Goal: Transaction & Acquisition: Purchase product/service

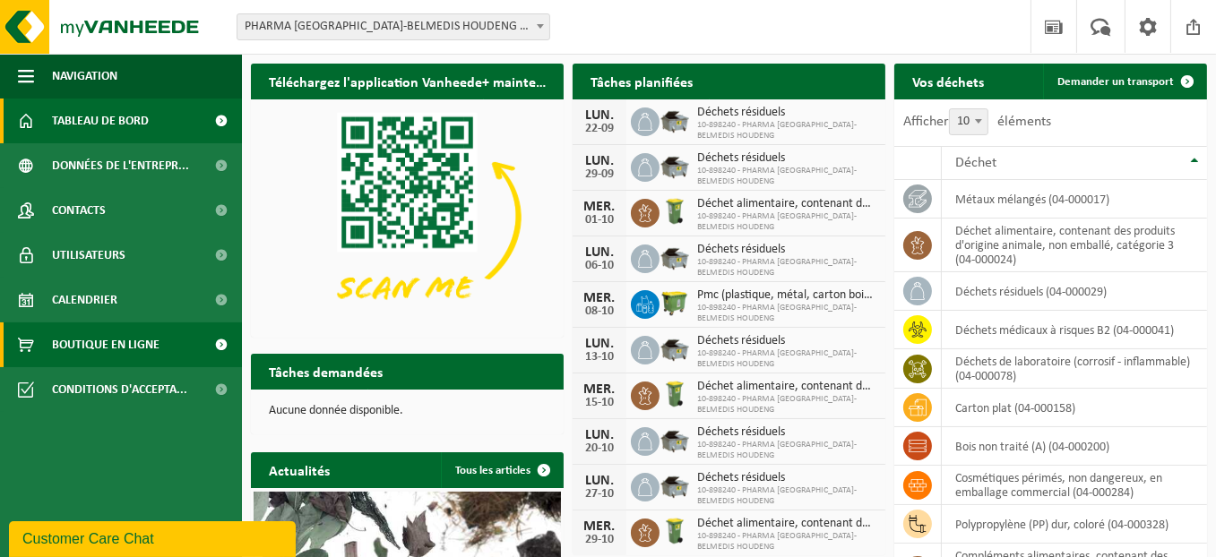
click at [151, 345] on span "Boutique en ligne" at bounding box center [106, 345] width 108 height 45
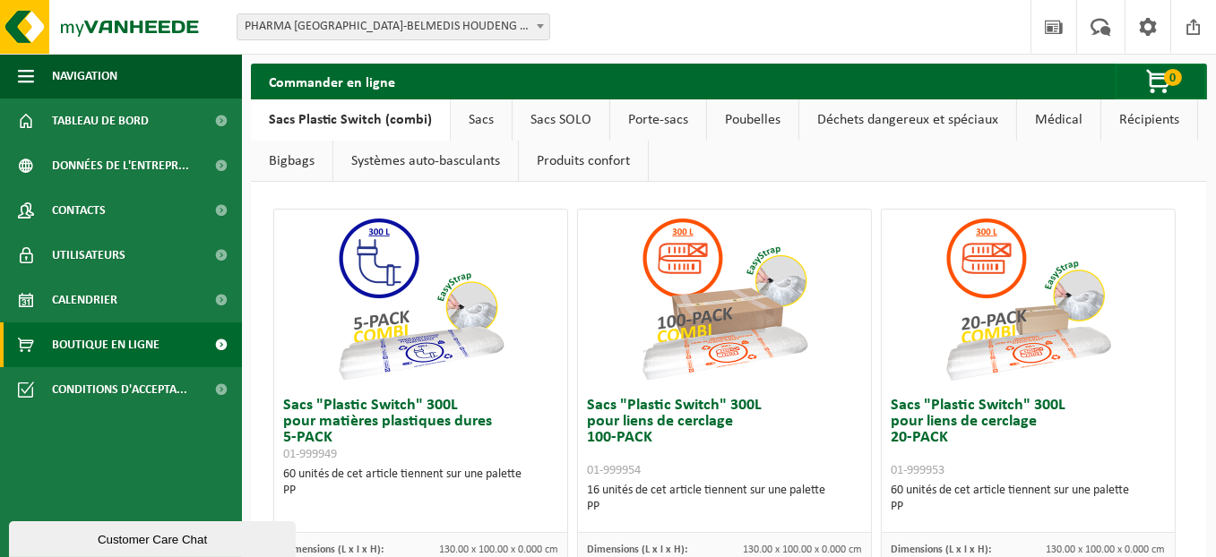
click at [455, 119] on link "Sacs" at bounding box center [481, 119] width 61 height 41
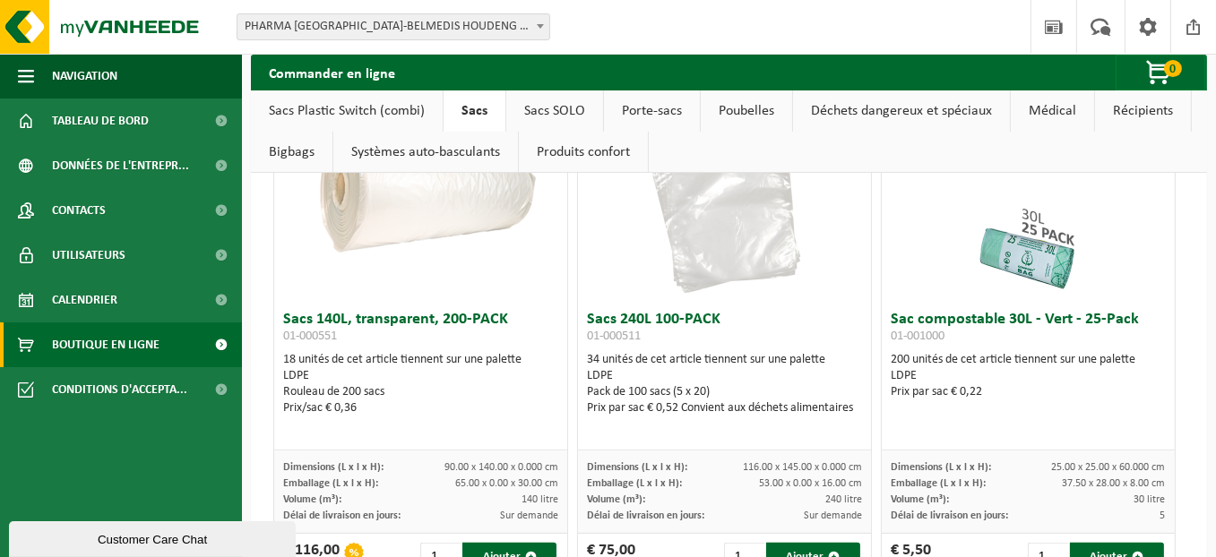
scroll to position [717, 0]
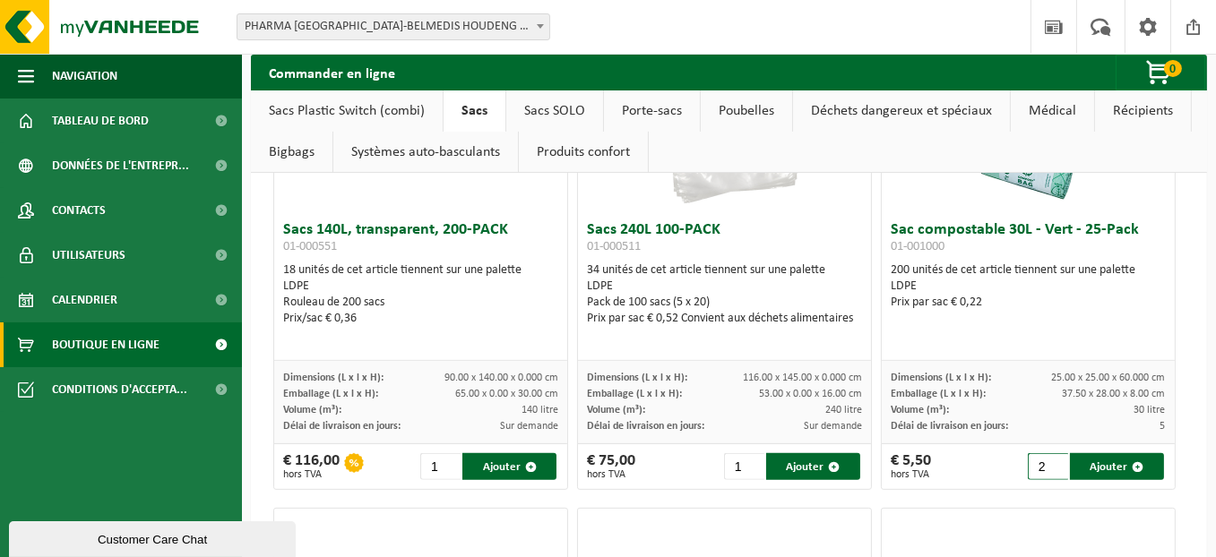
click at [1043, 460] on input "2" at bounding box center [1048, 466] width 40 height 27
click at [1043, 460] on input "3" at bounding box center [1048, 466] width 40 height 27
click at [1093, 456] on button "Ajouter" at bounding box center [1116, 466] width 93 height 27
type input "1"
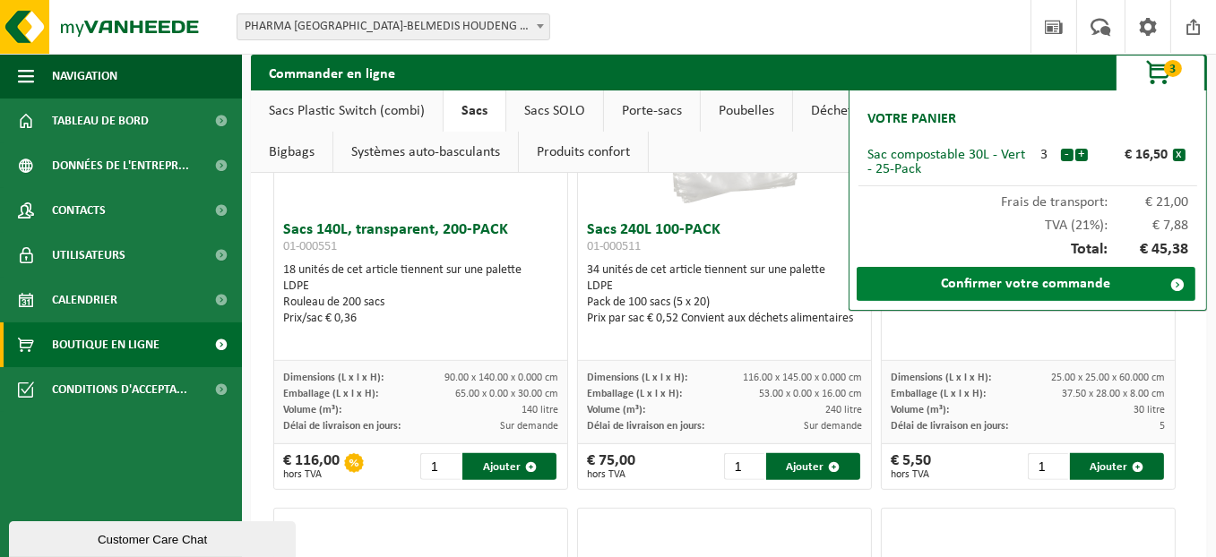
click at [1047, 292] on link "Confirmer votre commande" at bounding box center [1026, 284] width 339 height 34
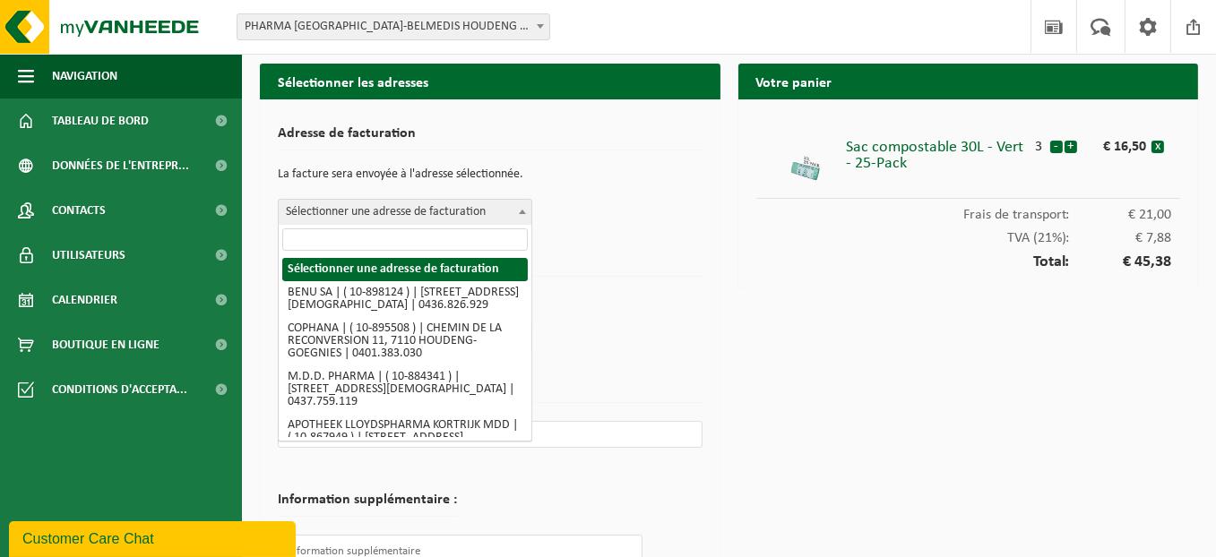
click at [484, 199] on span "Sélectionner une adresse de facturation" at bounding box center [405, 212] width 254 height 27
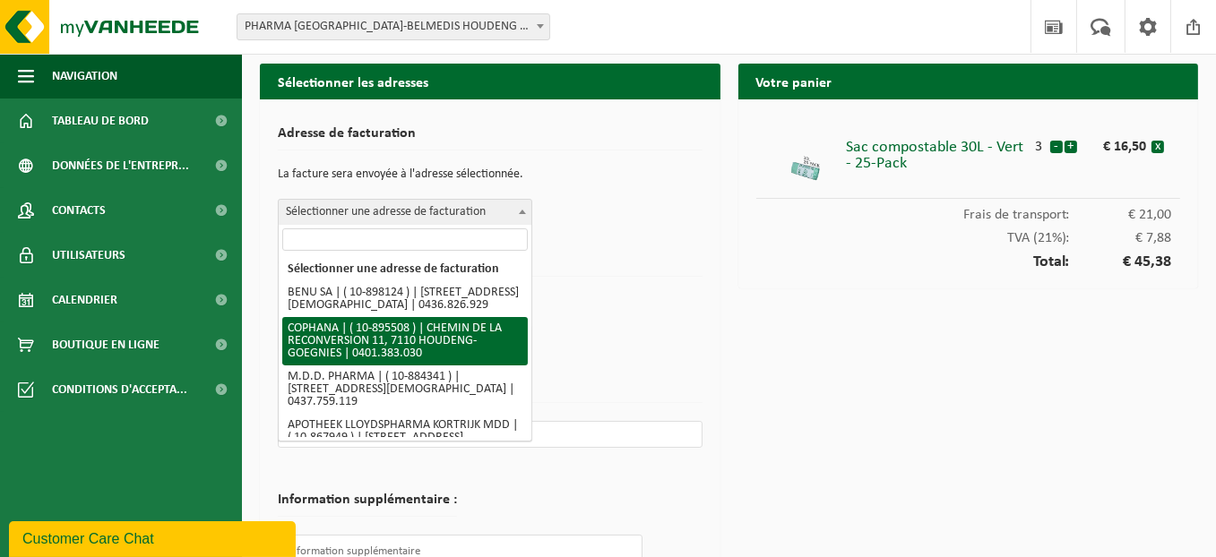
scroll to position [60, 0]
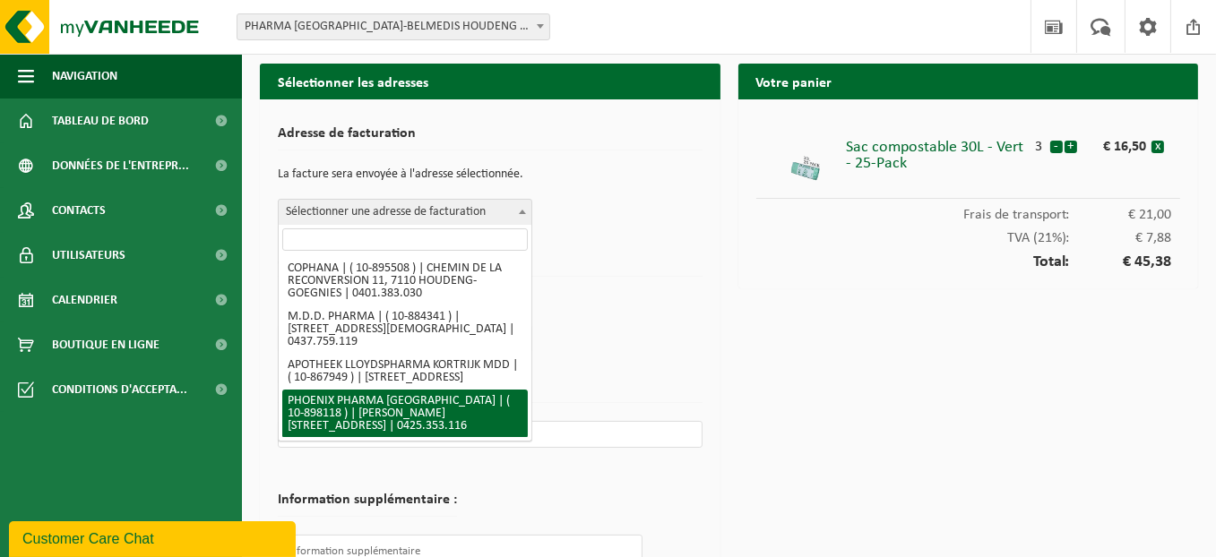
select select "117982"
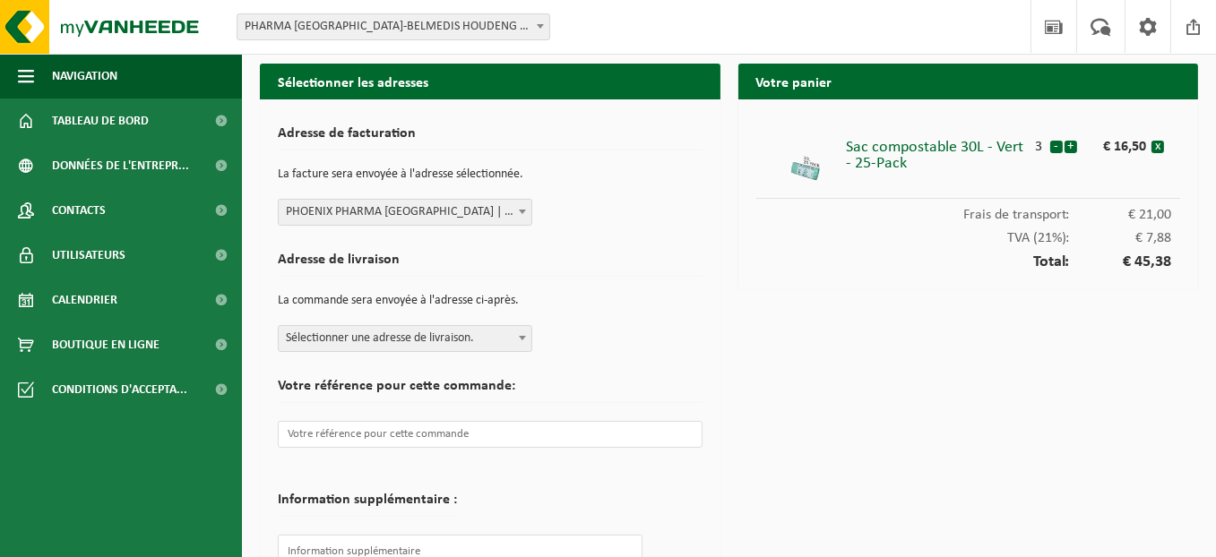
scroll to position [100, 0]
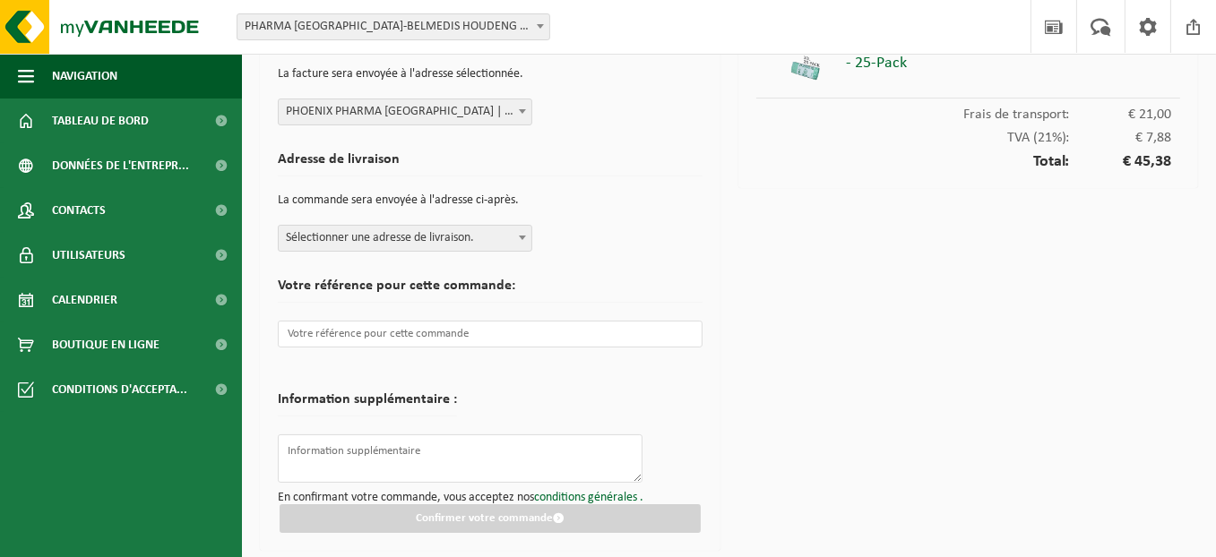
click at [497, 229] on span "Sélectionner une adresse de livraison." at bounding box center [405, 238] width 253 height 25
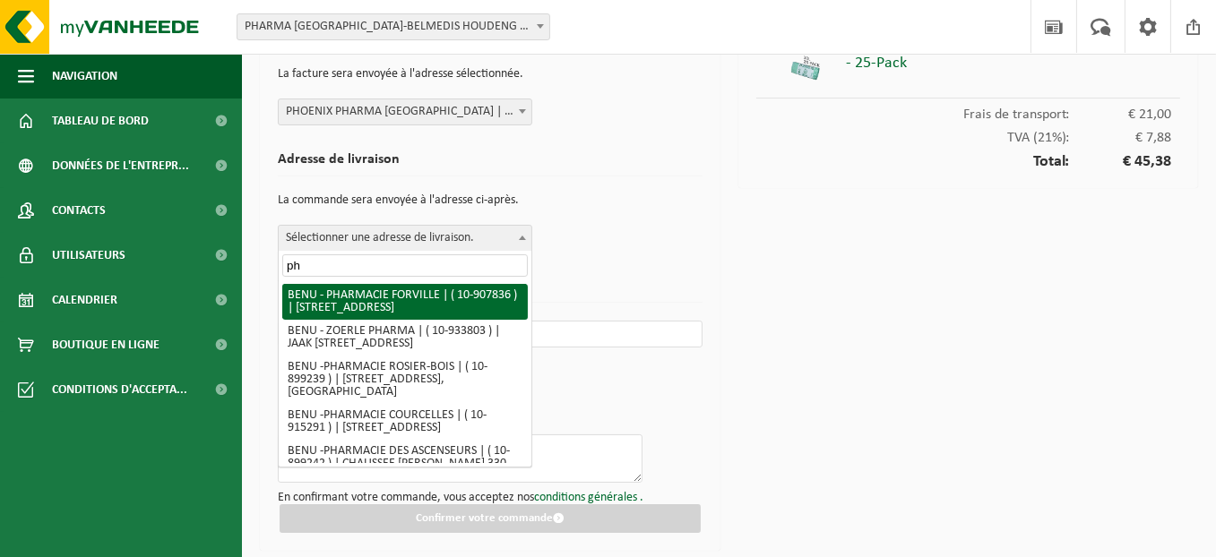
type input "p"
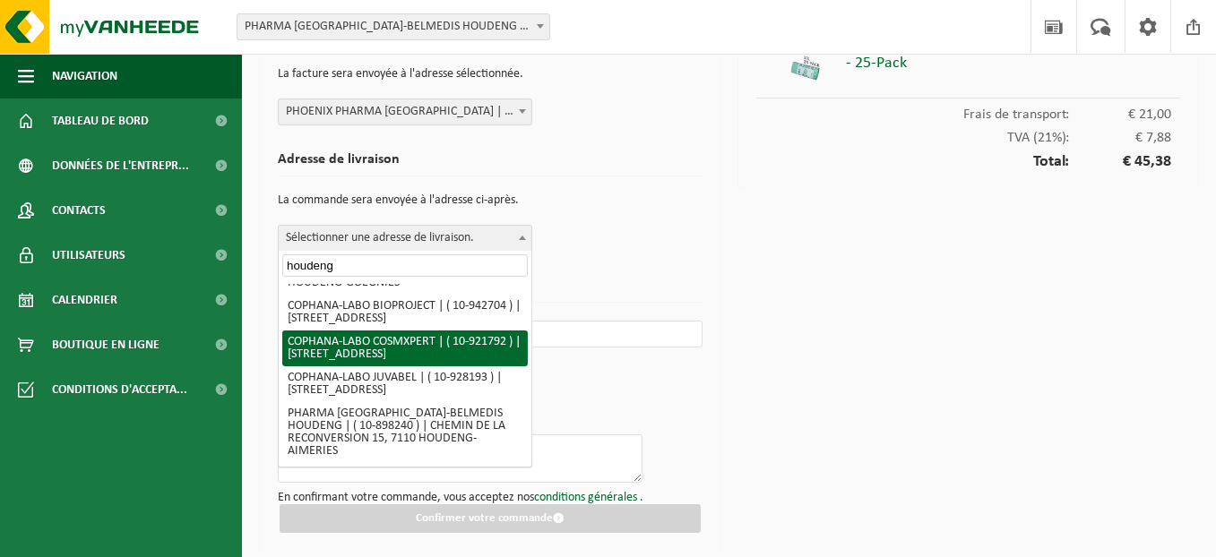
scroll to position [1756, 0]
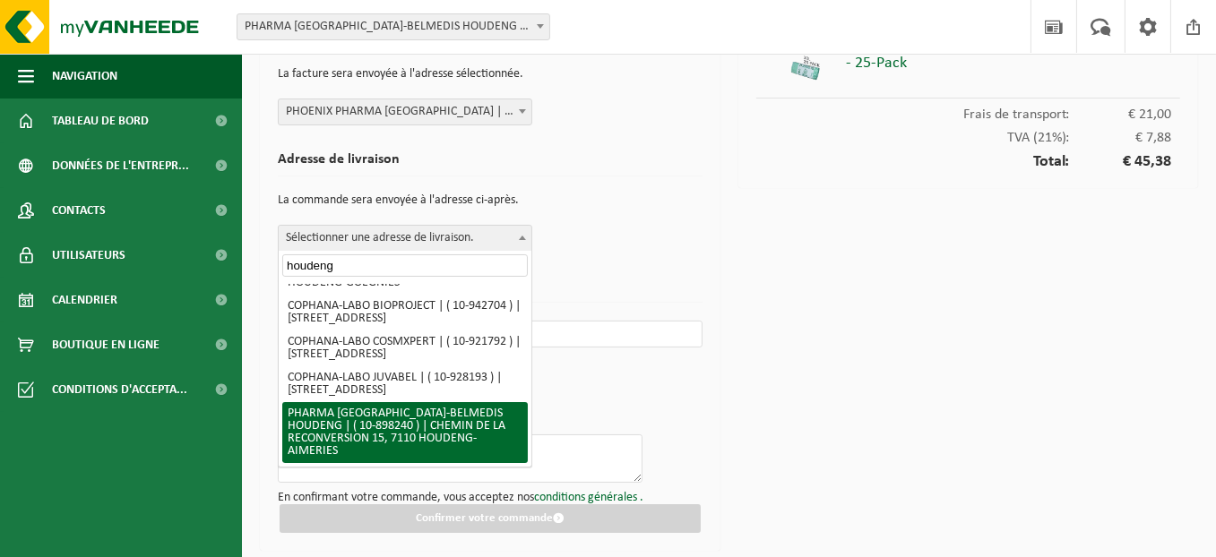
type input "houdeng"
select select "118058"
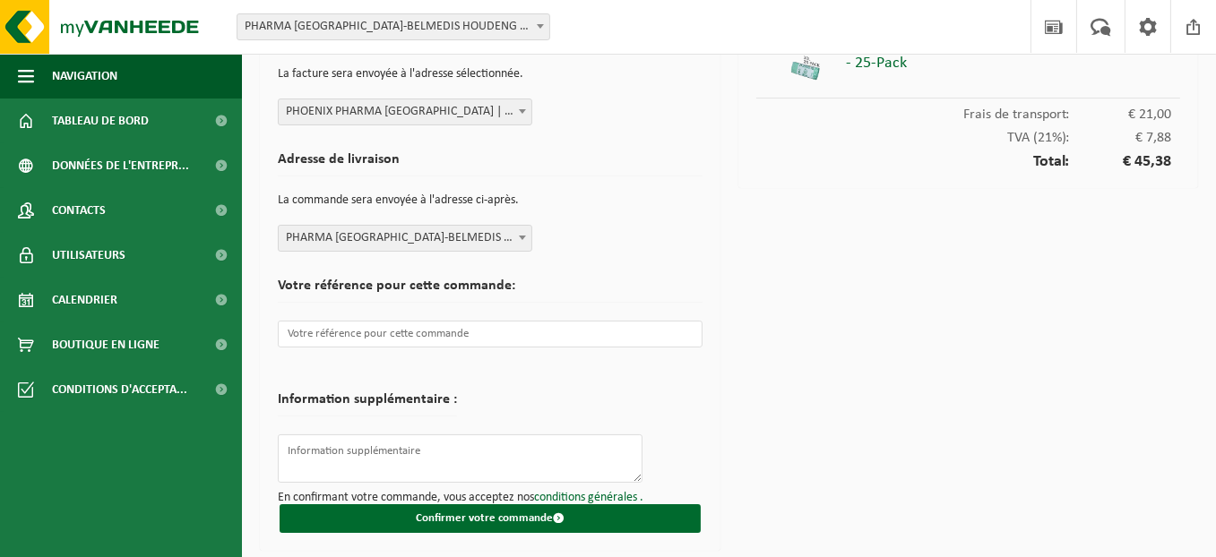
click at [556, 375] on form "Adresse de facturation La facture sera envoyée à l'adresse sélectionnée. Sélect…" at bounding box center [490, 275] width 425 height 516
click at [510, 329] on input "text" at bounding box center [490, 334] width 425 height 27
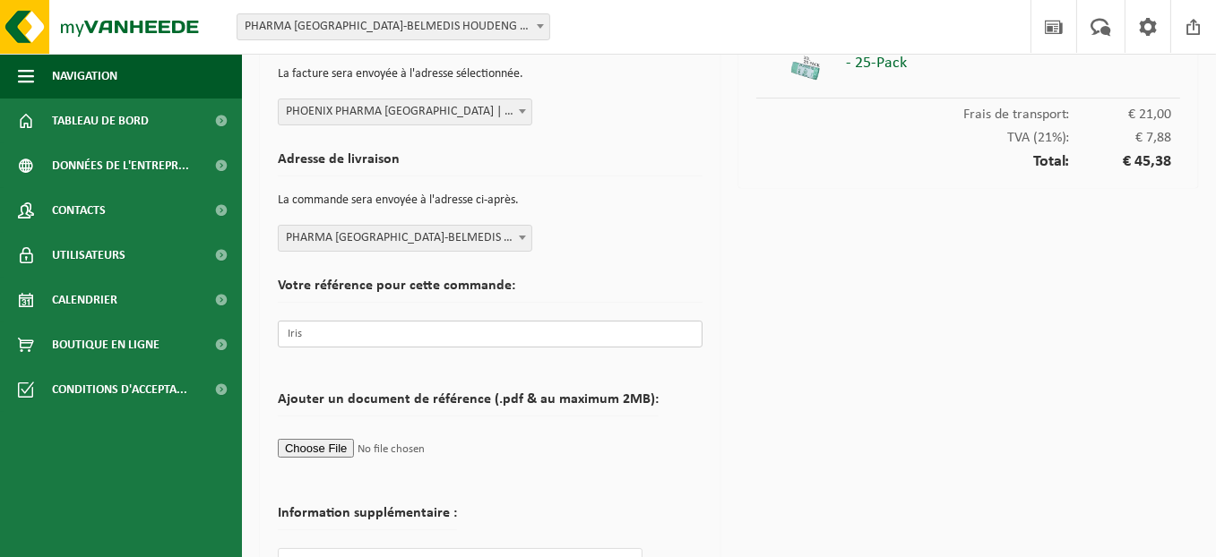
type input "Iris"
drag, startPoint x: 945, startPoint y: 385, endPoint x: 936, endPoint y: 371, distance: 16.9
click at [940, 376] on div "Votre panier Sac compostable 30L - Vert - 25-Pack 3 - + € 16,50 x Frais de tran…" at bounding box center [968, 318] width 479 height 711
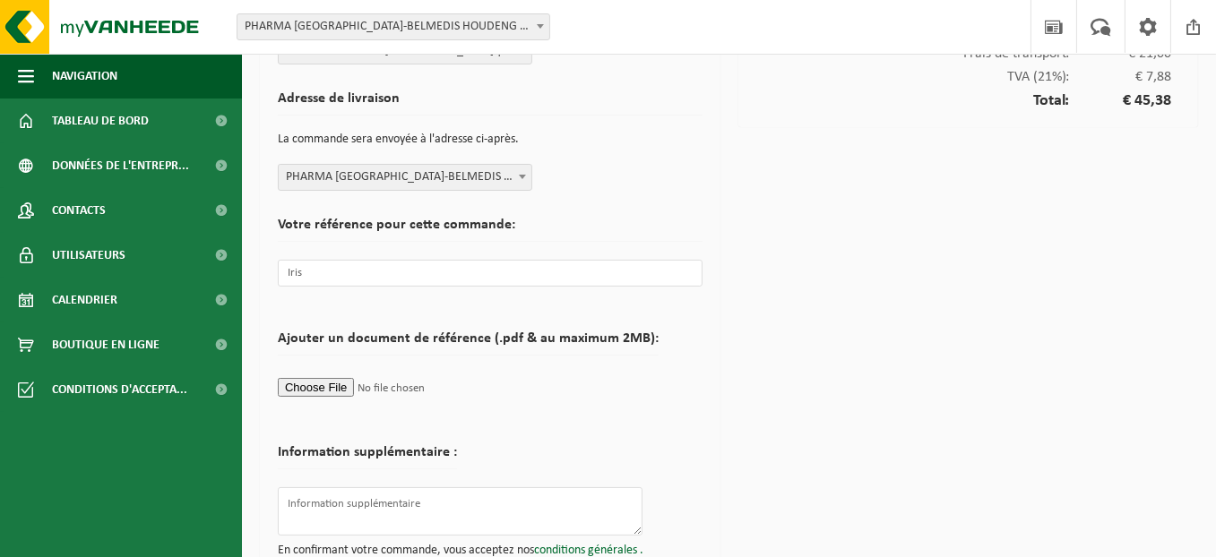
scroll to position [213, 0]
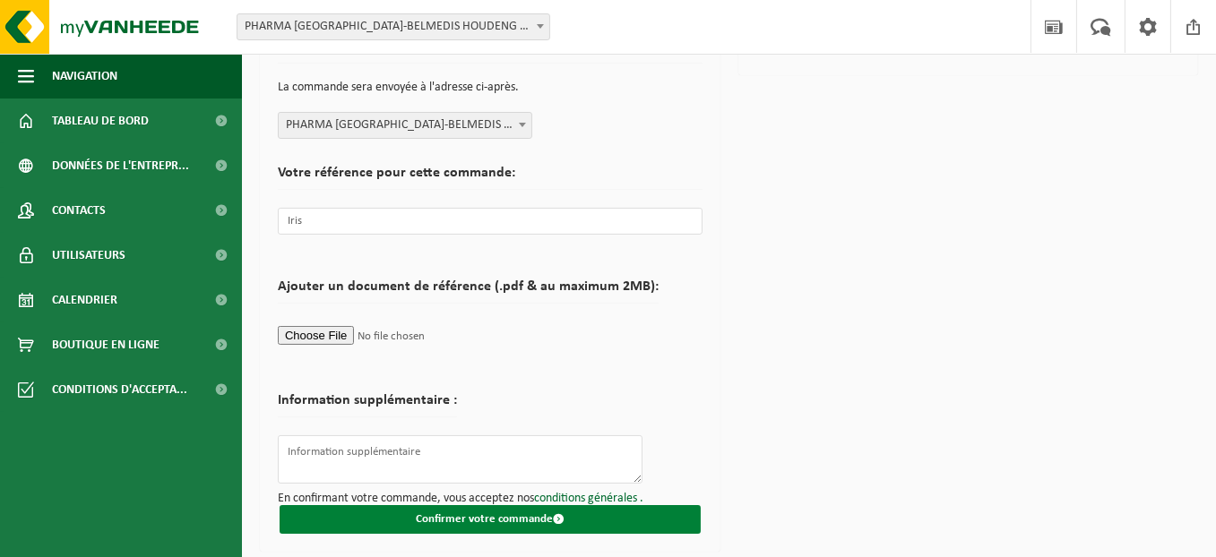
click at [562, 517] on span "submit" at bounding box center [559, 519] width 12 height 12
